Goal: Task Accomplishment & Management: Complete application form

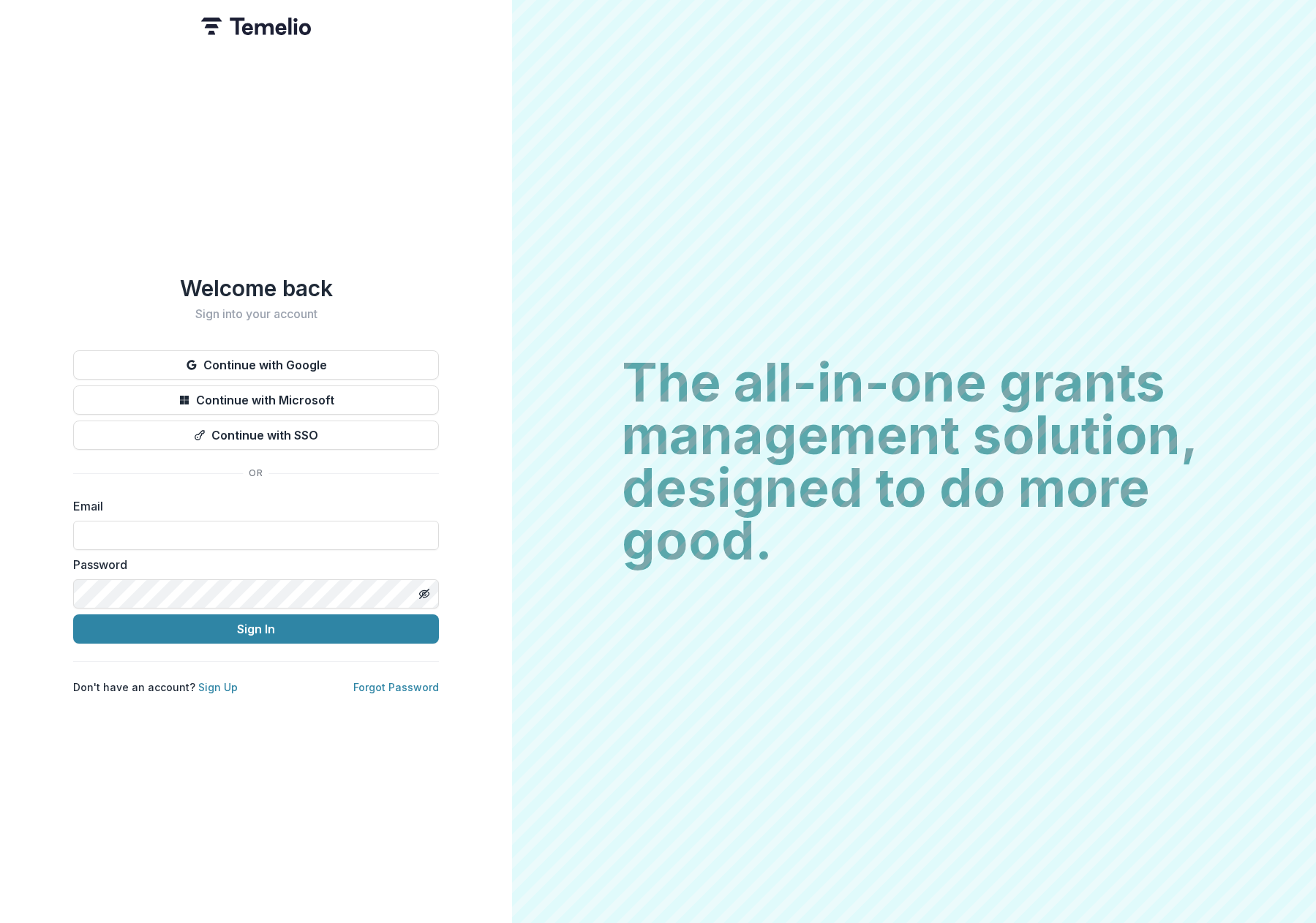
type input "**********"
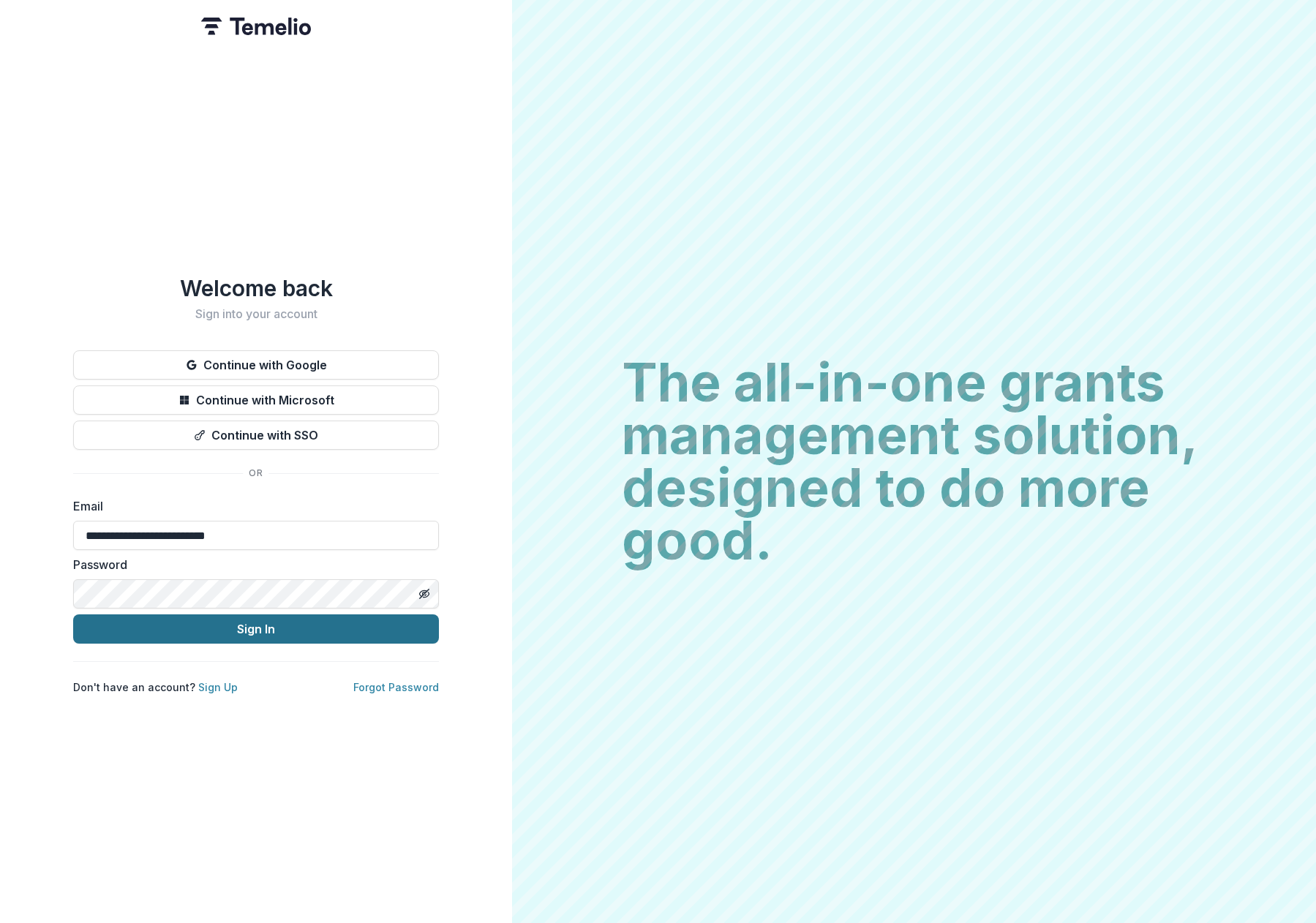
click at [343, 621] on button "Sign In" at bounding box center [256, 628] width 366 height 29
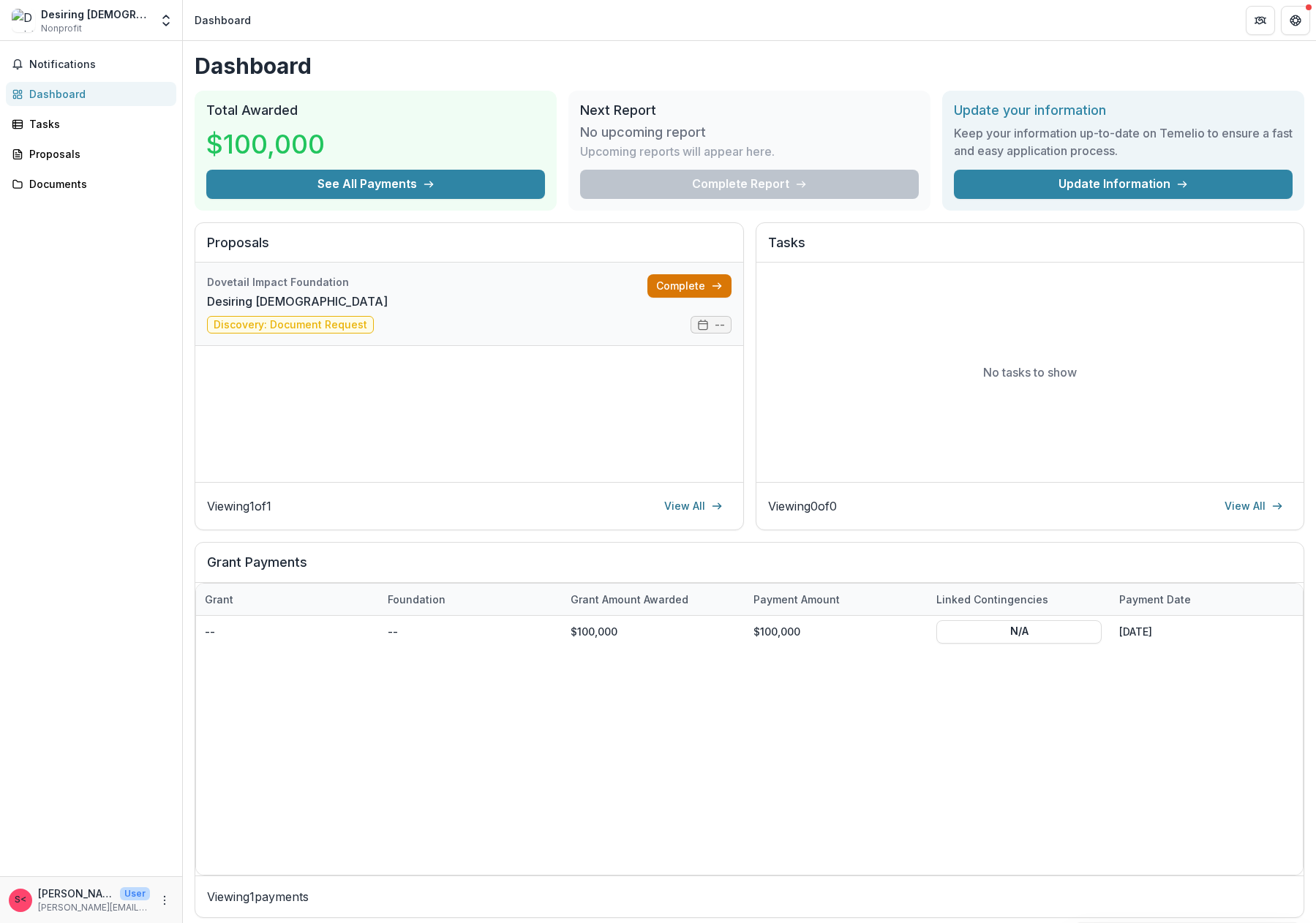
click at [690, 284] on link "Complete" at bounding box center [689, 286] width 84 height 23
